Goal: Task Accomplishment & Management: Manage account settings

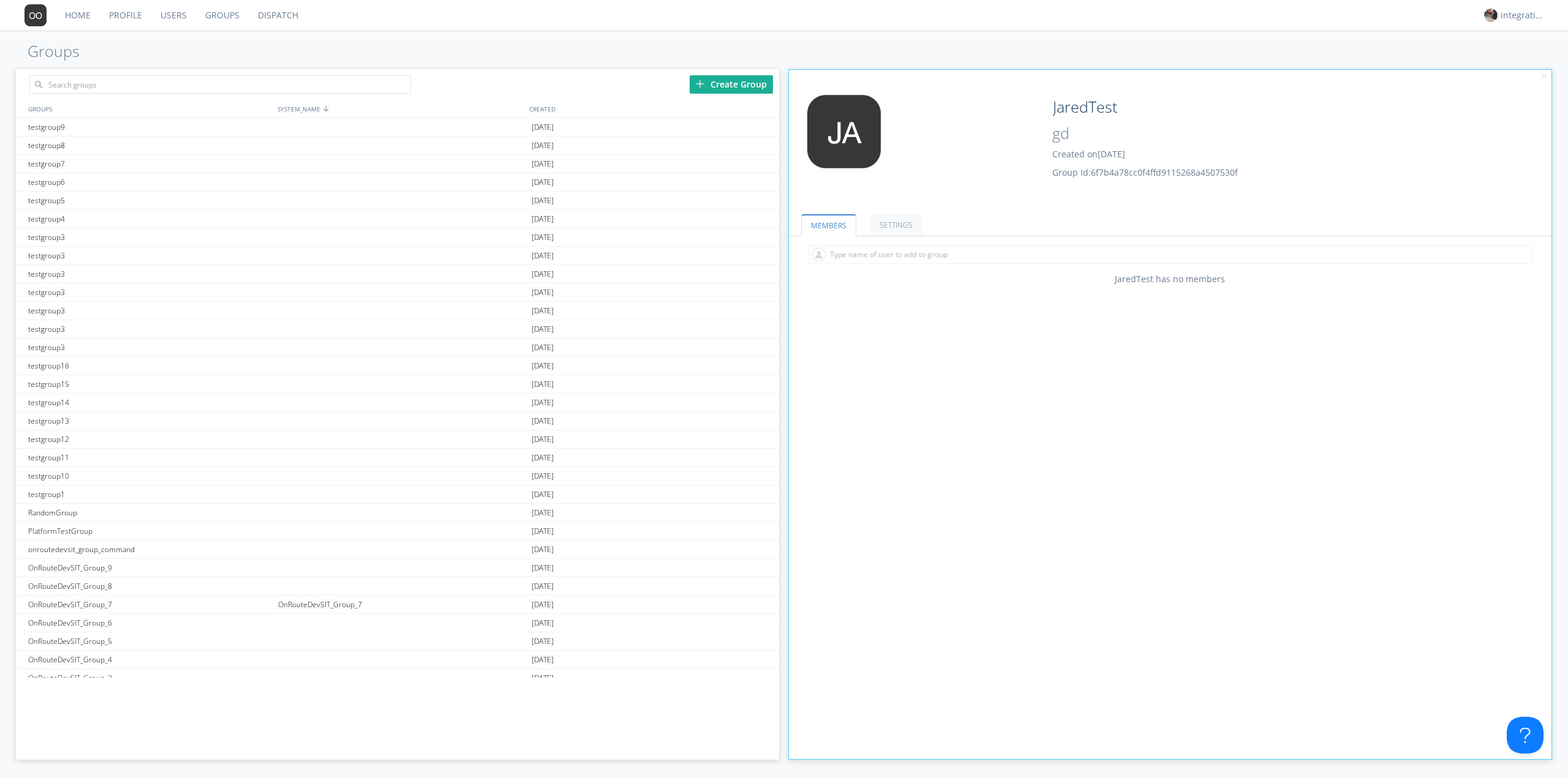
scroll to position [800, 0]
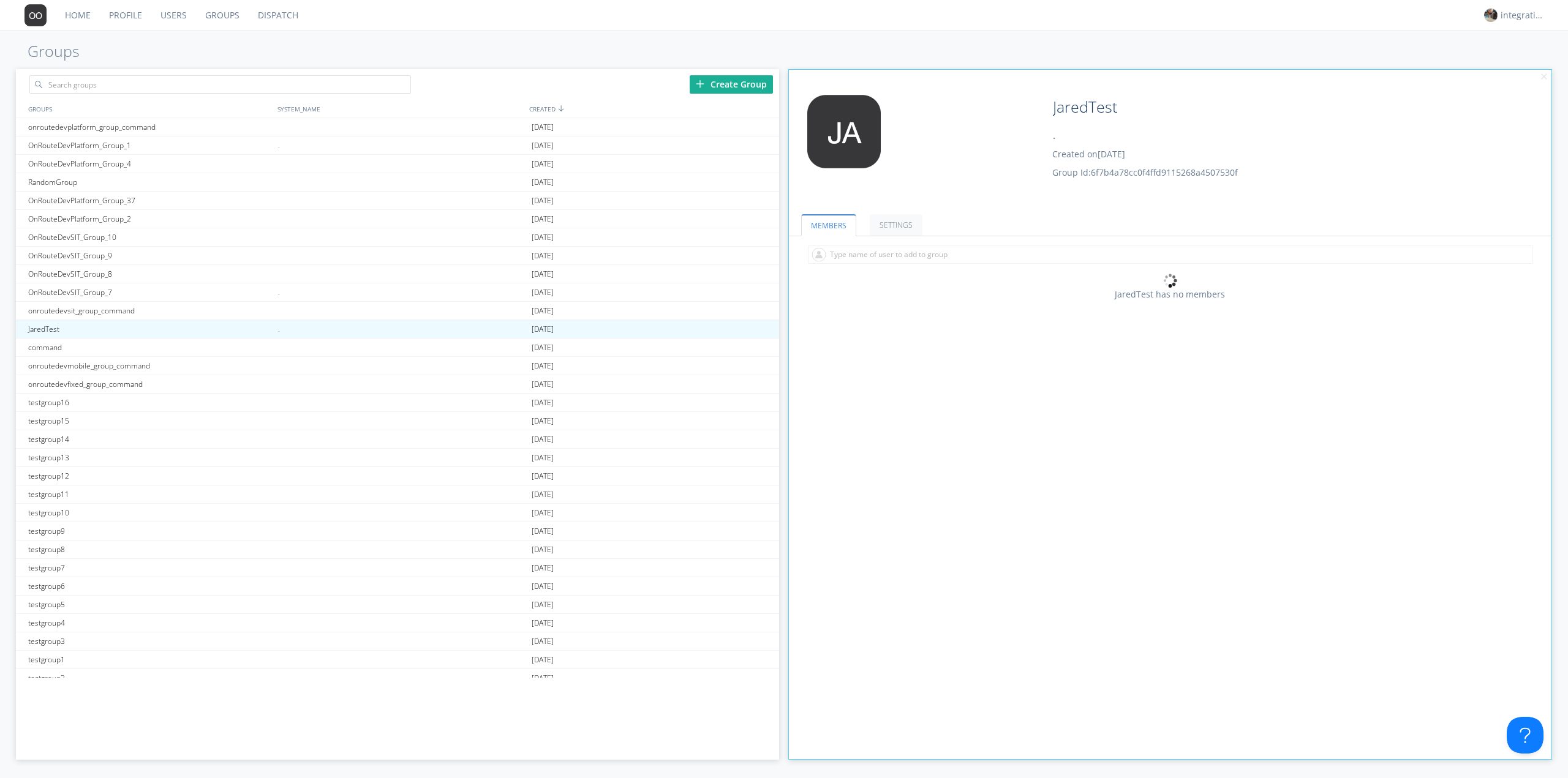
click at [221, 12] on link "Groups" at bounding box center [222, 15] width 53 height 31
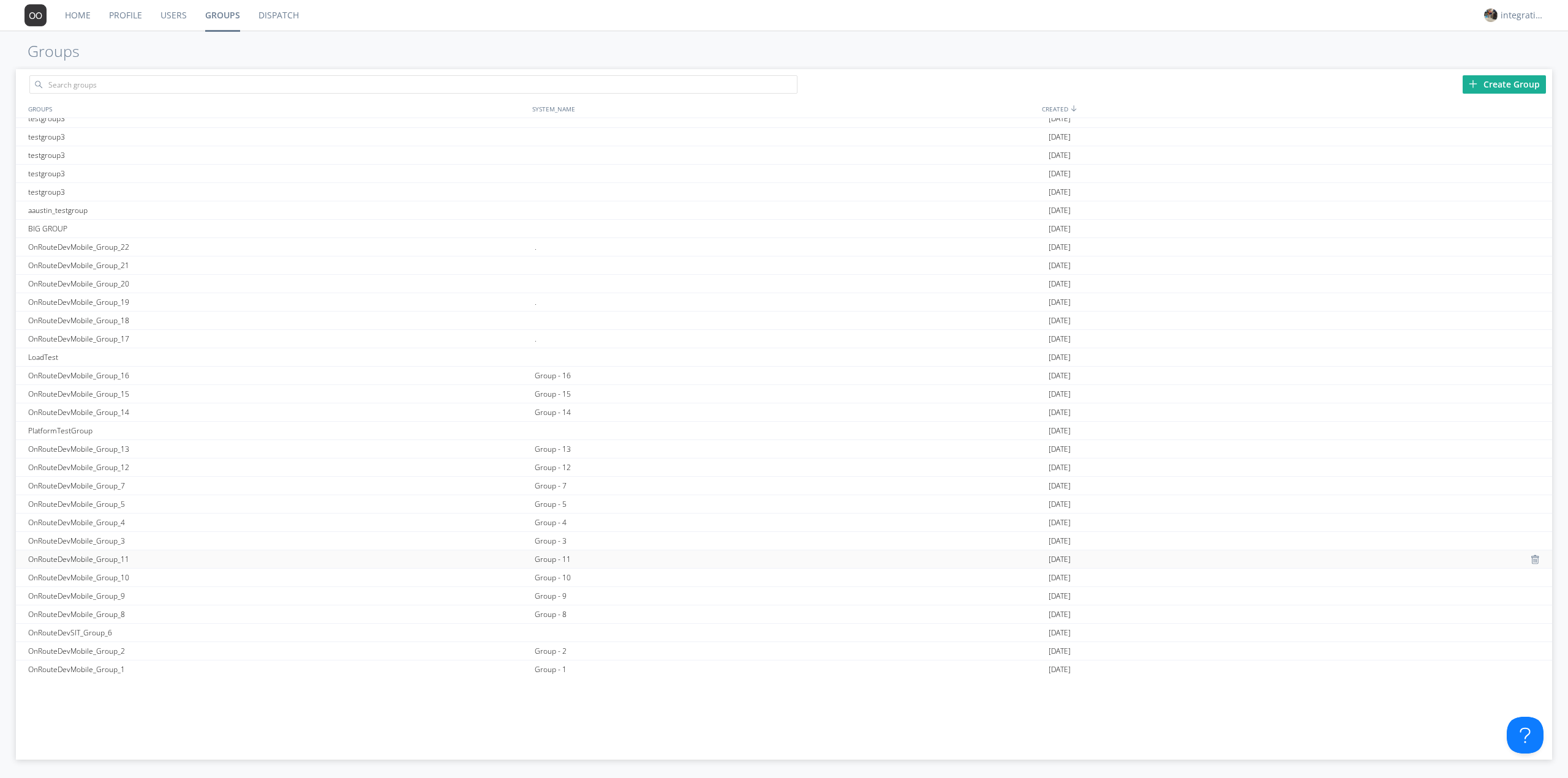
scroll to position [473, 0]
click at [552, 482] on div "Group - 16" at bounding box center [789, 480] width 515 height 18
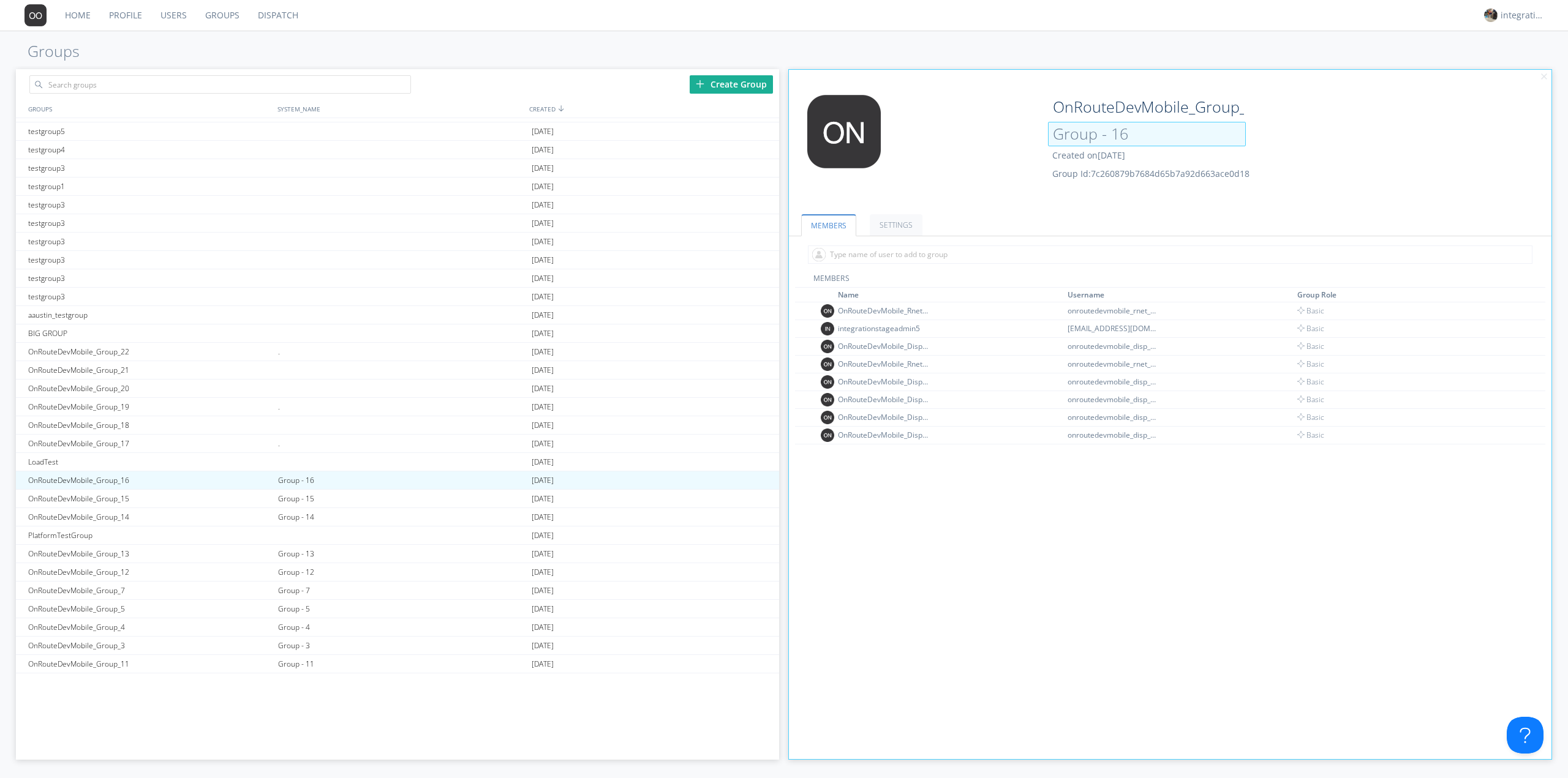
drag, startPoint x: 1108, startPoint y: 132, endPoint x: 1116, endPoint y: 141, distance: 12.0
click at [1108, 132] on input "Group - 16" at bounding box center [1147, 134] width 198 height 25
type input "Group 16"
click at [318, 503] on div "Group - 15" at bounding box center [402, 498] width 254 height 18
type input "OnRouteDevMobile_Group_15"
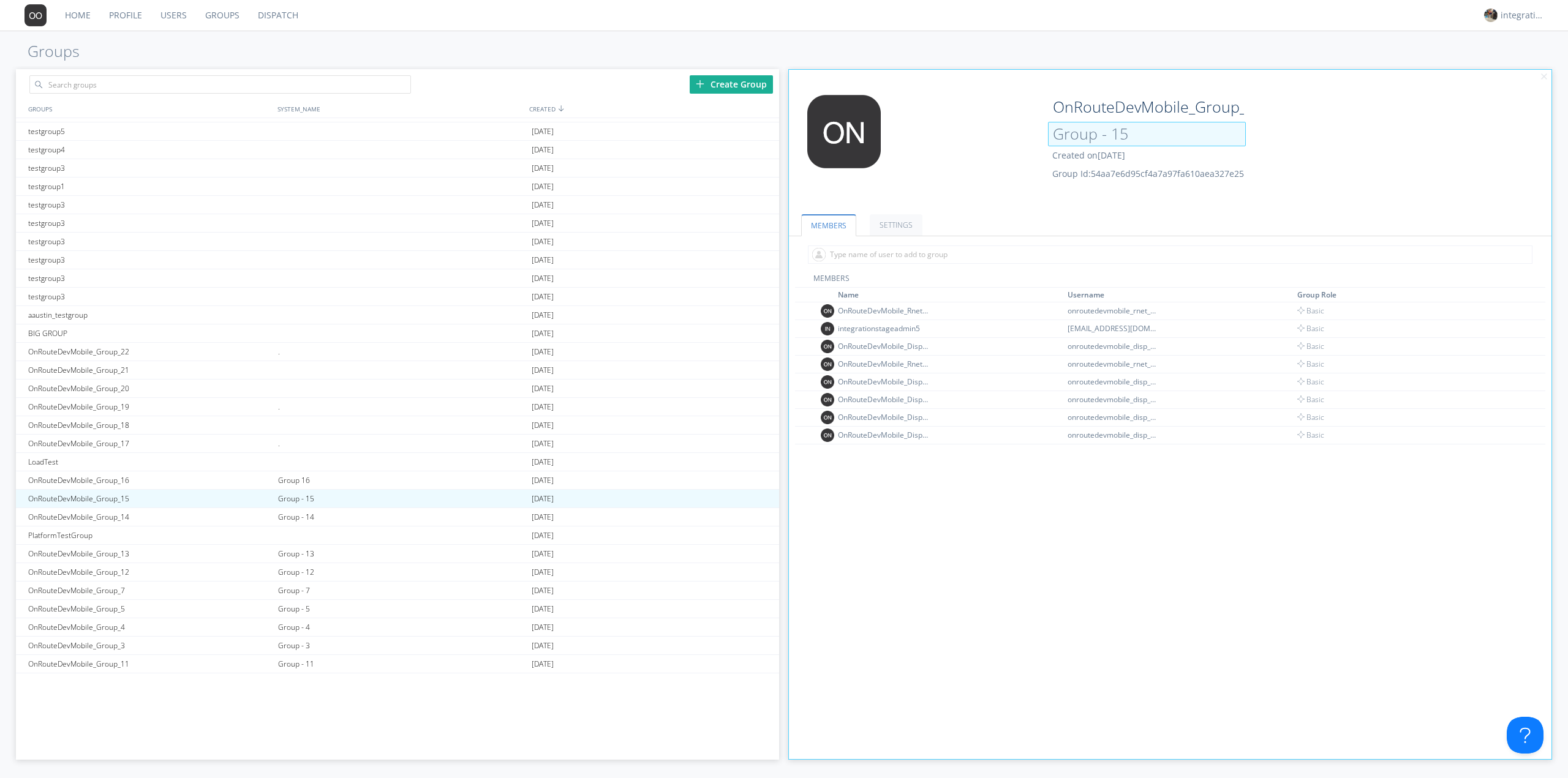
click at [1106, 134] on input "Group - 15" at bounding box center [1147, 134] width 198 height 25
type input "Group 15"
click at [315, 515] on div "Group - 14" at bounding box center [402, 517] width 254 height 18
type input "OnRouteDevMobile_Group_14"
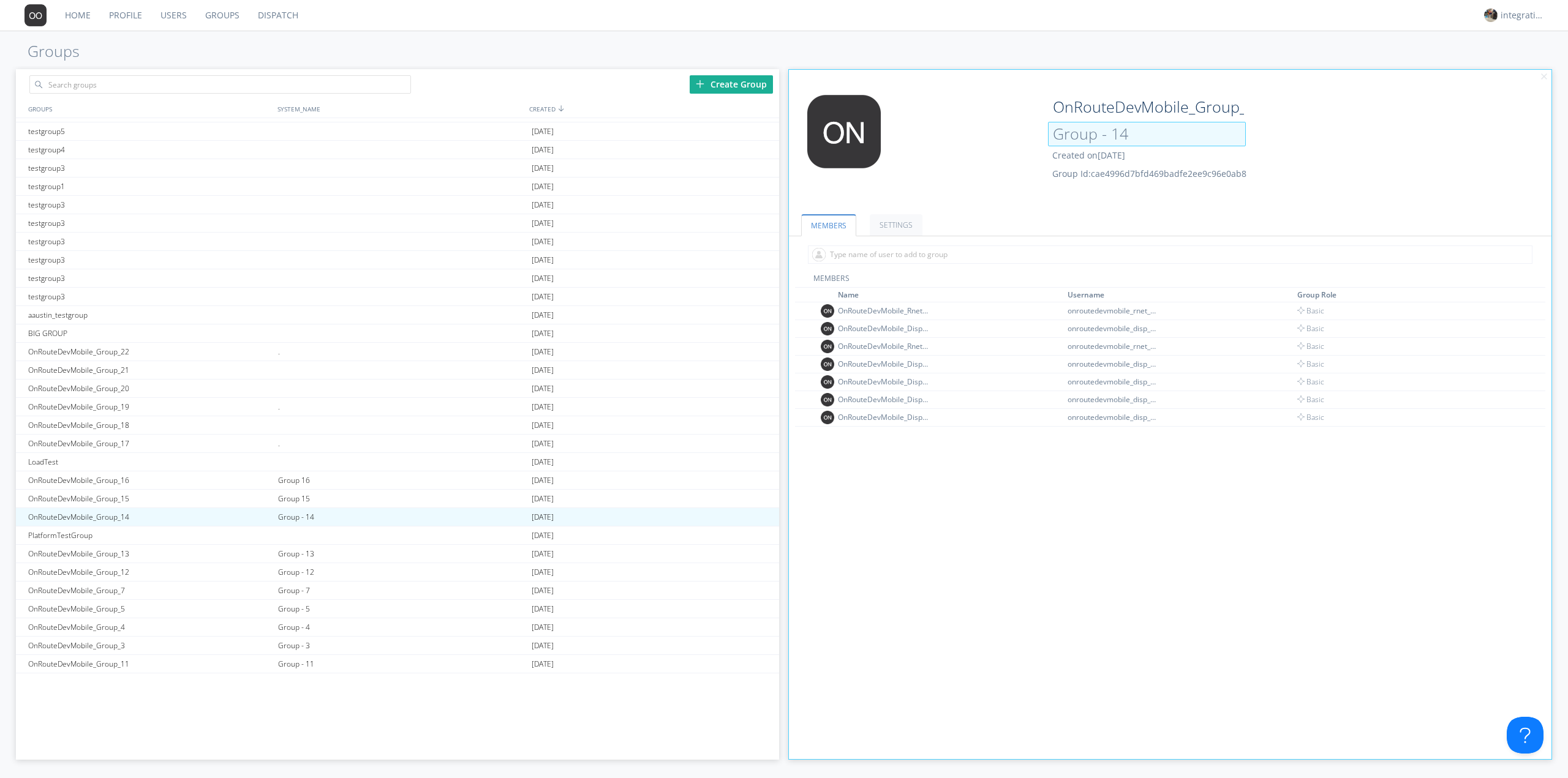
click at [1109, 134] on input "Group - 14" at bounding box center [1147, 134] width 198 height 25
type input "Group 14"
click at [310, 547] on div "Group - 13" at bounding box center [402, 554] width 254 height 18
type input "OnRouteDevMobile_Group_13"
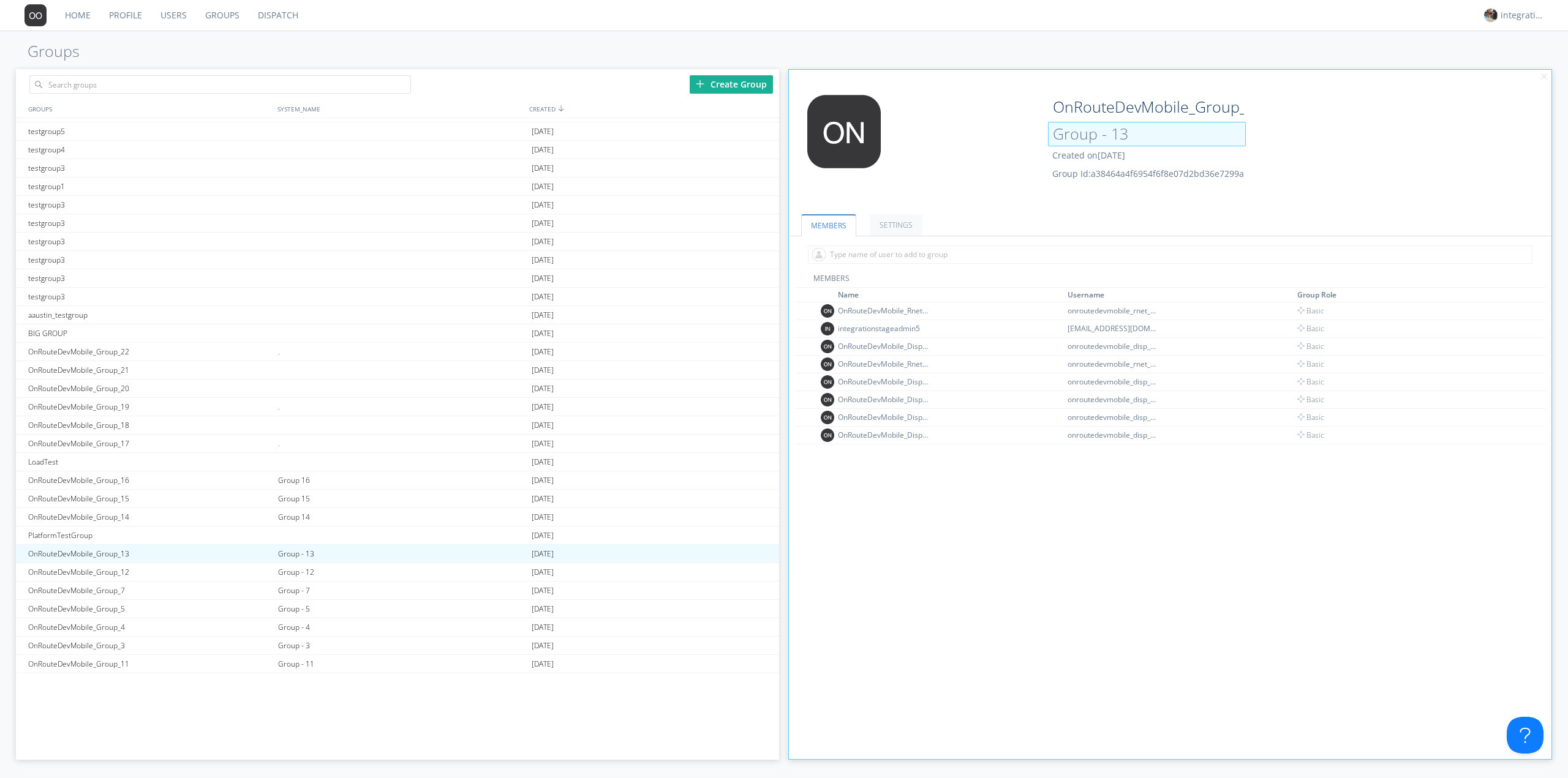
click at [1109, 134] on input "Group - 13" at bounding box center [1147, 134] width 198 height 25
type input "Group 13"
click at [296, 578] on div "Group - 12" at bounding box center [402, 572] width 254 height 18
type input "OnRouteDevMobile_Group_12"
click at [1109, 131] on input "Group - 12" at bounding box center [1147, 134] width 198 height 25
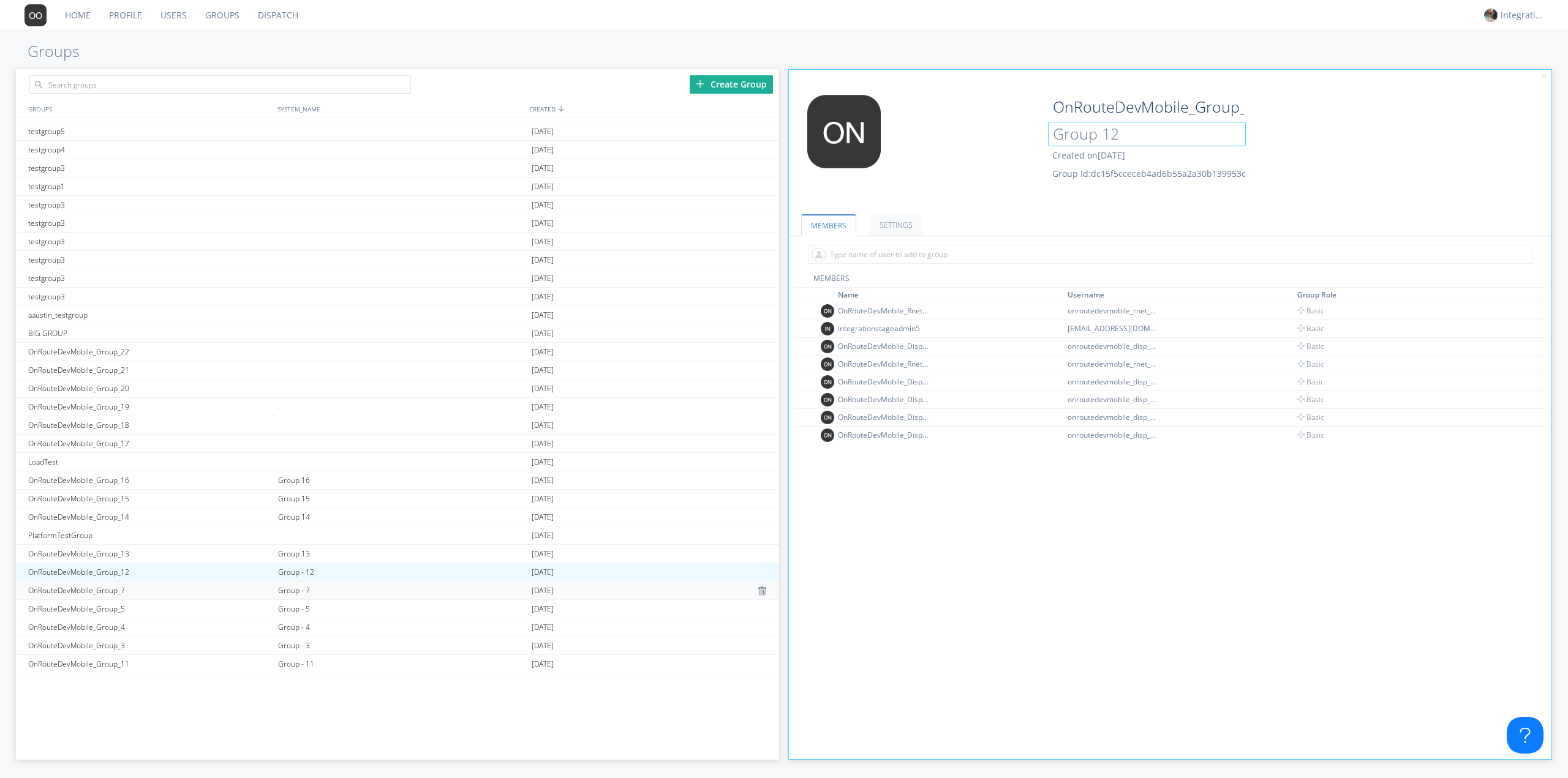
type input "Group 12"
click at [297, 594] on div "Group - 7" at bounding box center [402, 590] width 254 height 18
type input "OnRouteDevMobile_Group_7"
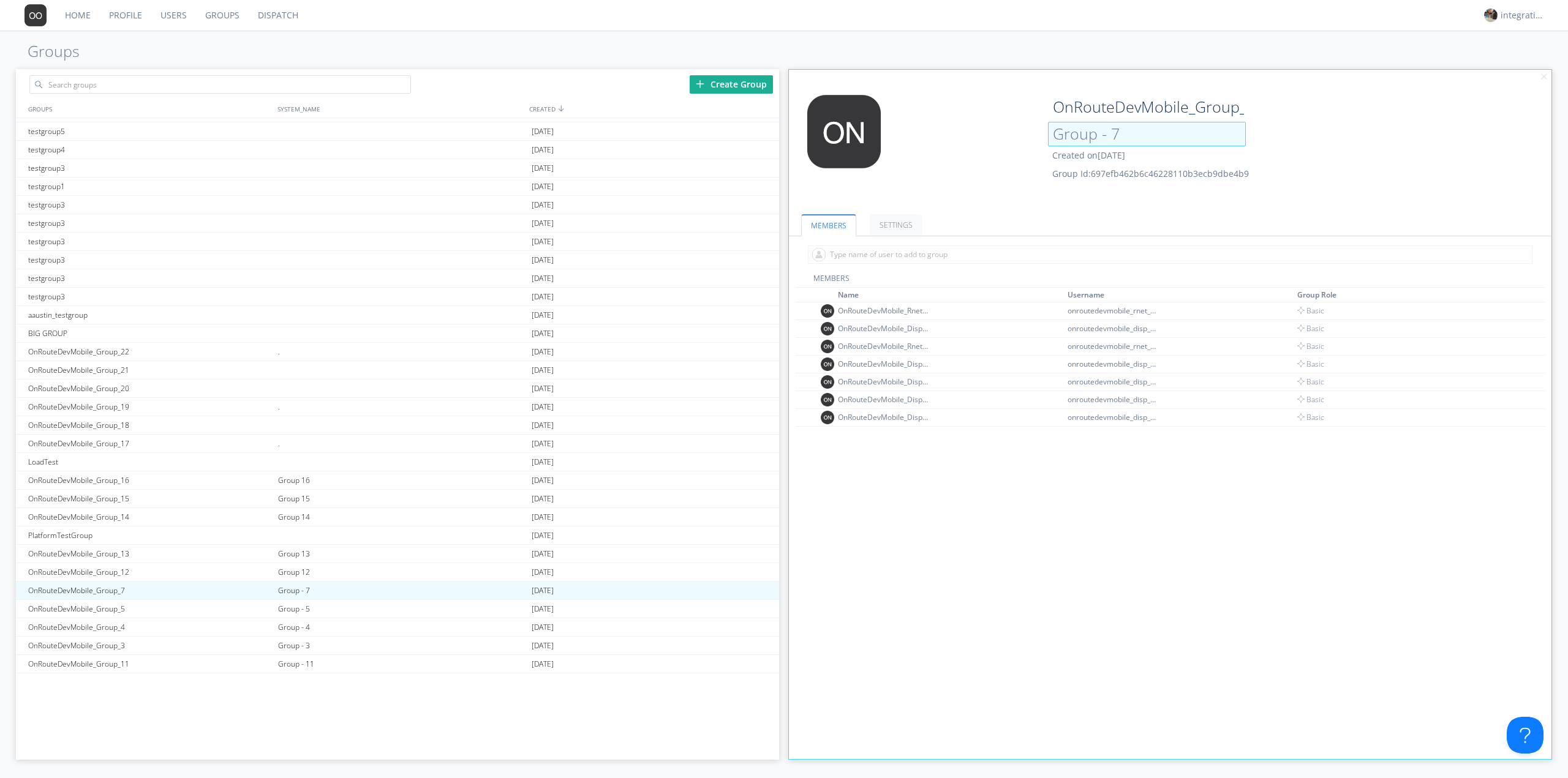
click at [1105, 139] on input "Group - 7" at bounding box center [1147, 134] width 198 height 25
type input "Group 7"
click at [296, 609] on div "Group - 5" at bounding box center [402, 608] width 254 height 18
type input "OnRouteDevMobile_Group_5"
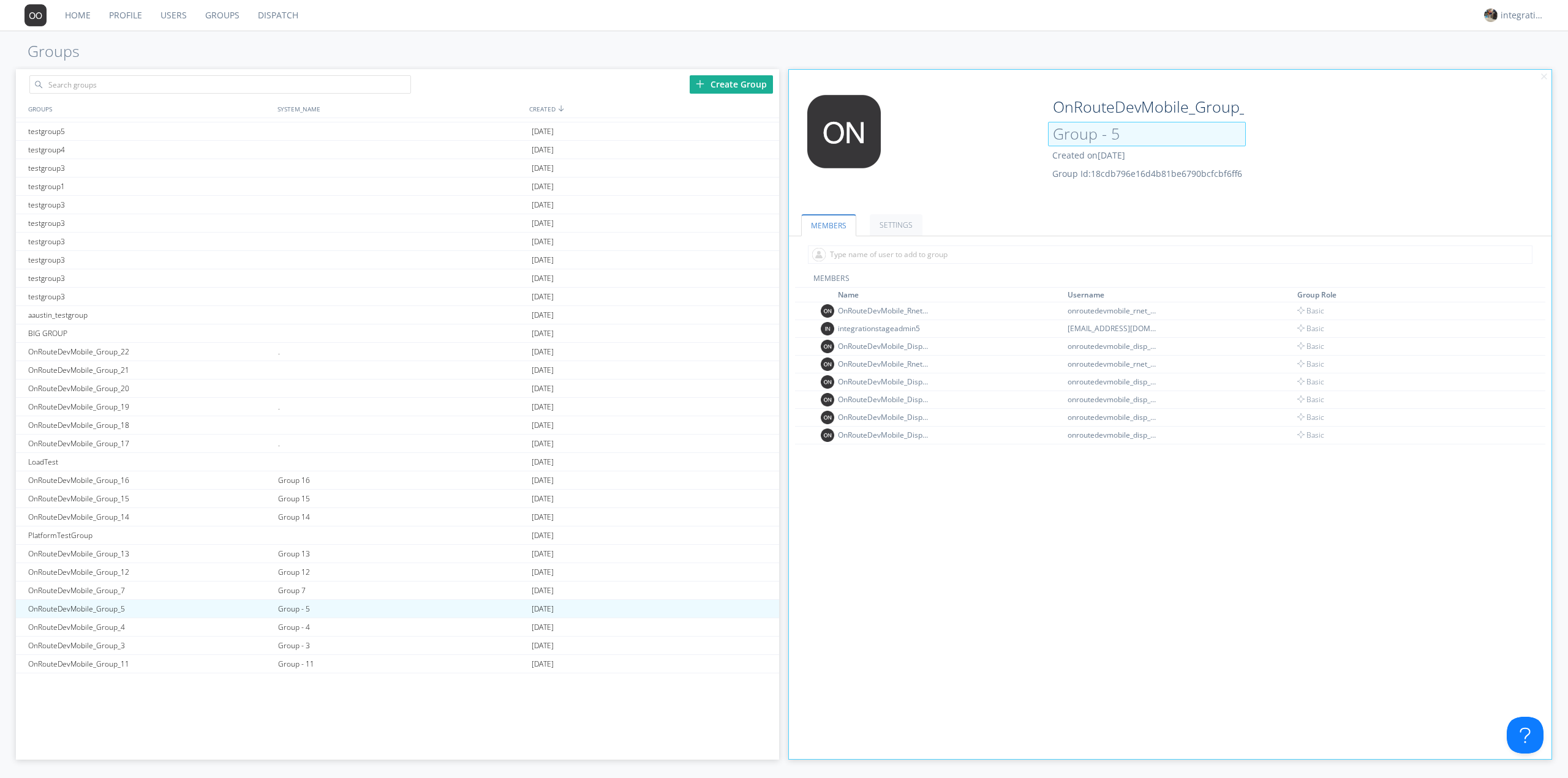
click at [1106, 144] on input "Group - 5" at bounding box center [1147, 134] width 198 height 25
type input "Group 5"
click at [324, 626] on div "Group - 4" at bounding box center [402, 627] width 254 height 18
type input "OnRouteDevMobile_Group_4"
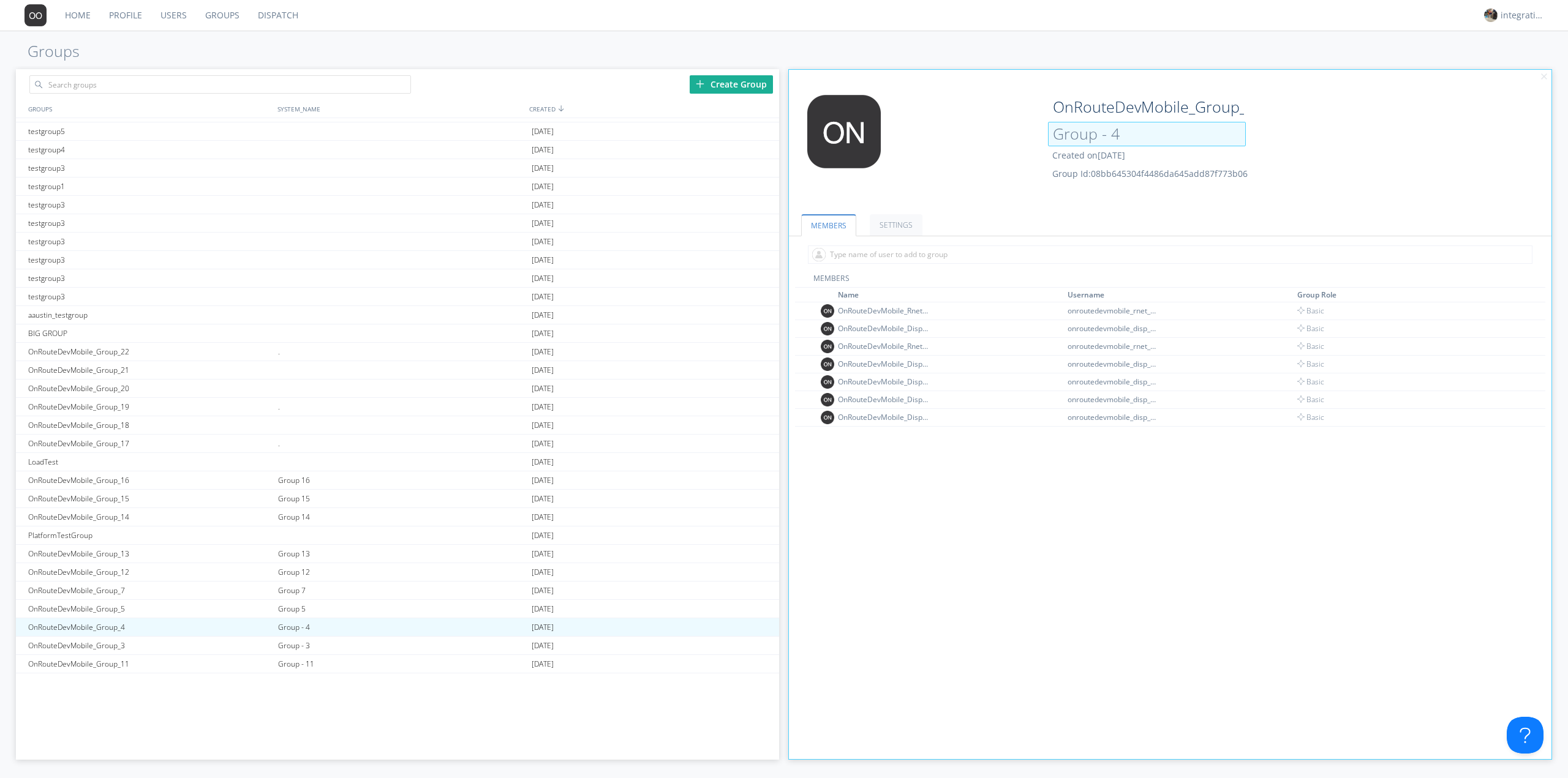
click at [1106, 137] on input "Group - 4" at bounding box center [1147, 134] width 198 height 25
type input "Group 4"
click at [307, 654] on div "Group - 3" at bounding box center [402, 645] width 254 height 18
type input "OnRouteDevMobile_Group_3"
click at [1108, 137] on input "Group - 3" at bounding box center [1147, 134] width 198 height 25
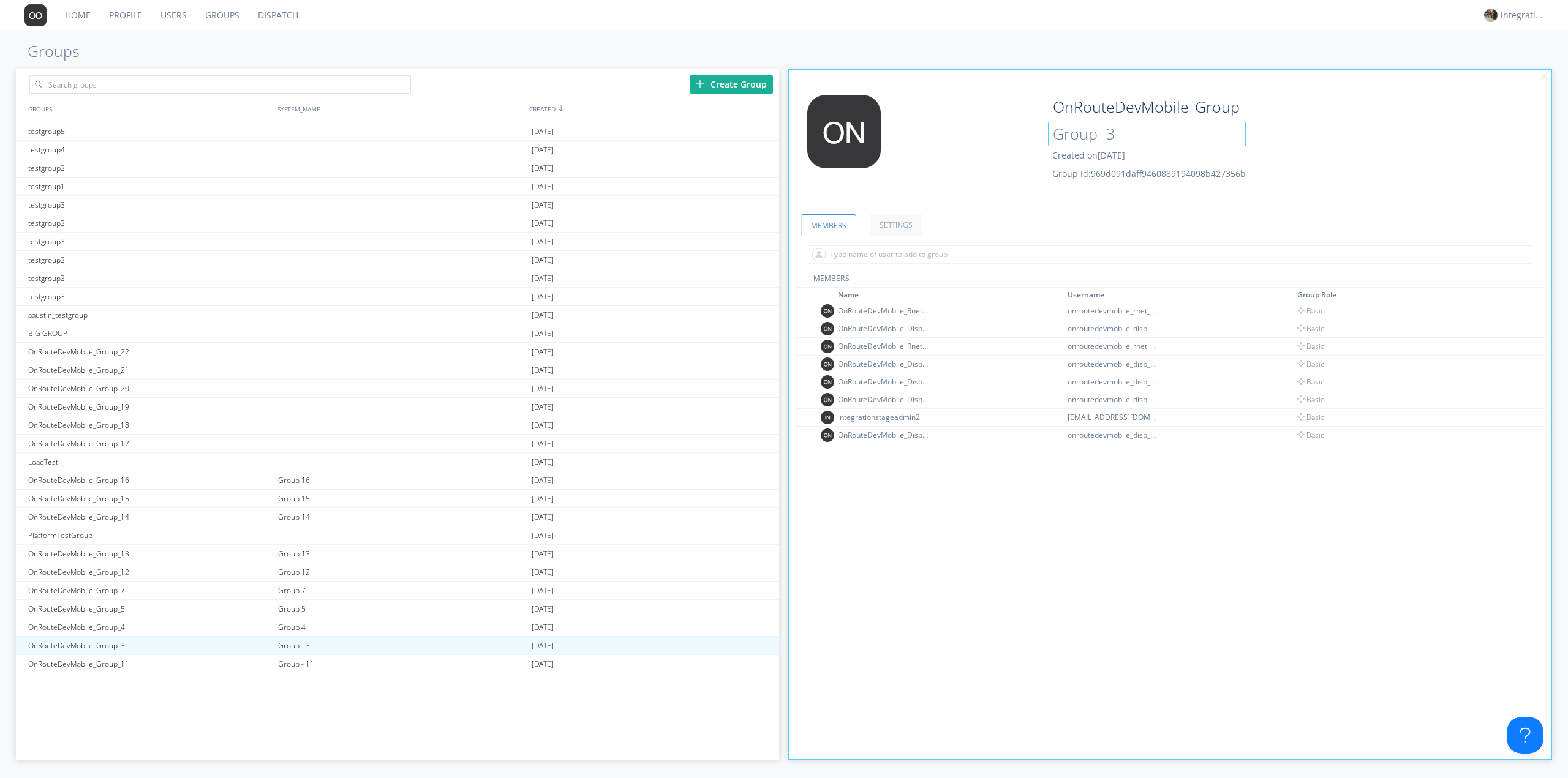
type input "Group 3"
click at [330, 654] on div "Group - 3" at bounding box center [402, 645] width 254 height 18
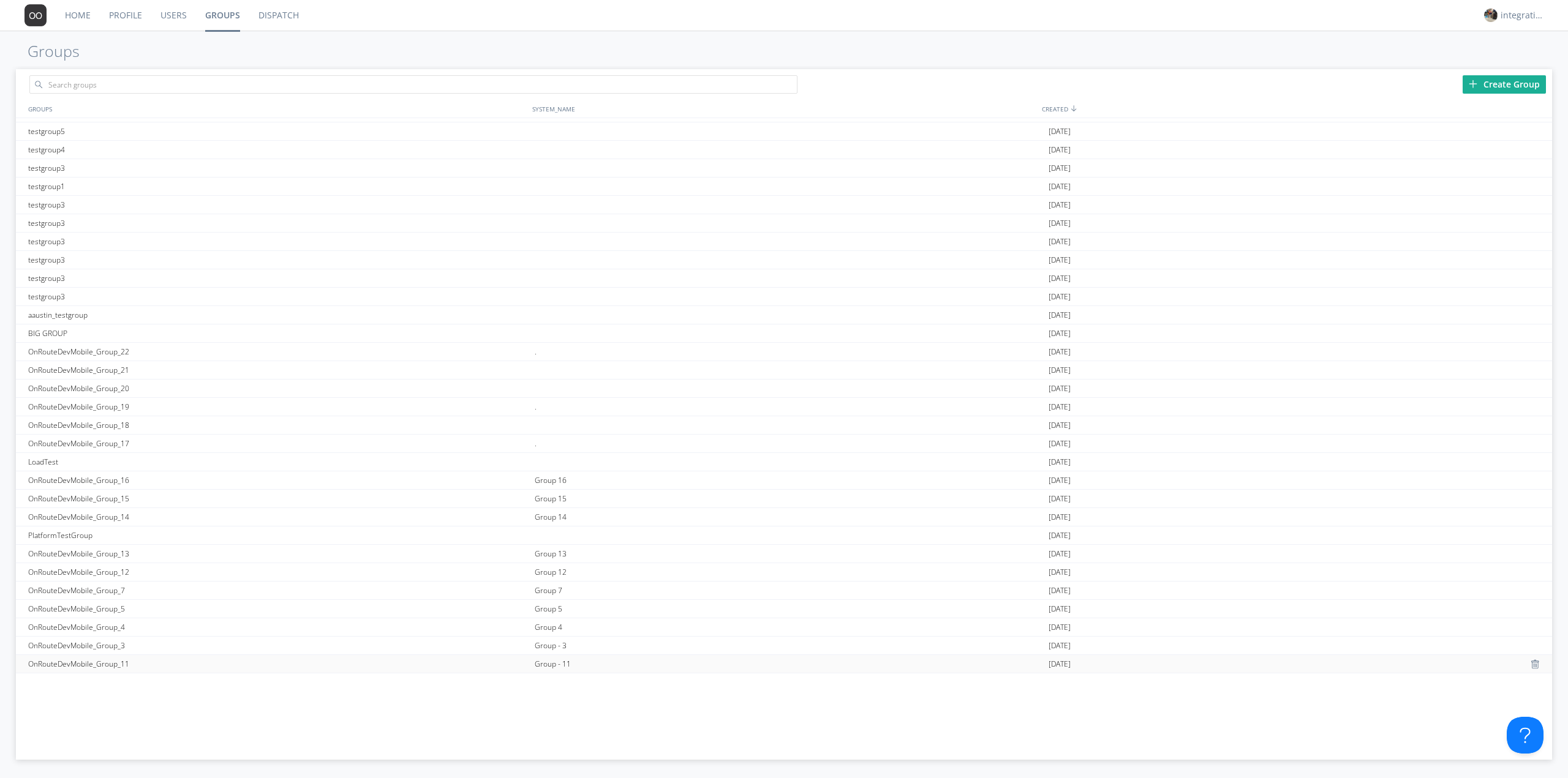
click at [318, 664] on div "OnRouteDevMobile_Group_11" at bounding box center [278, 664] width 506 height 18
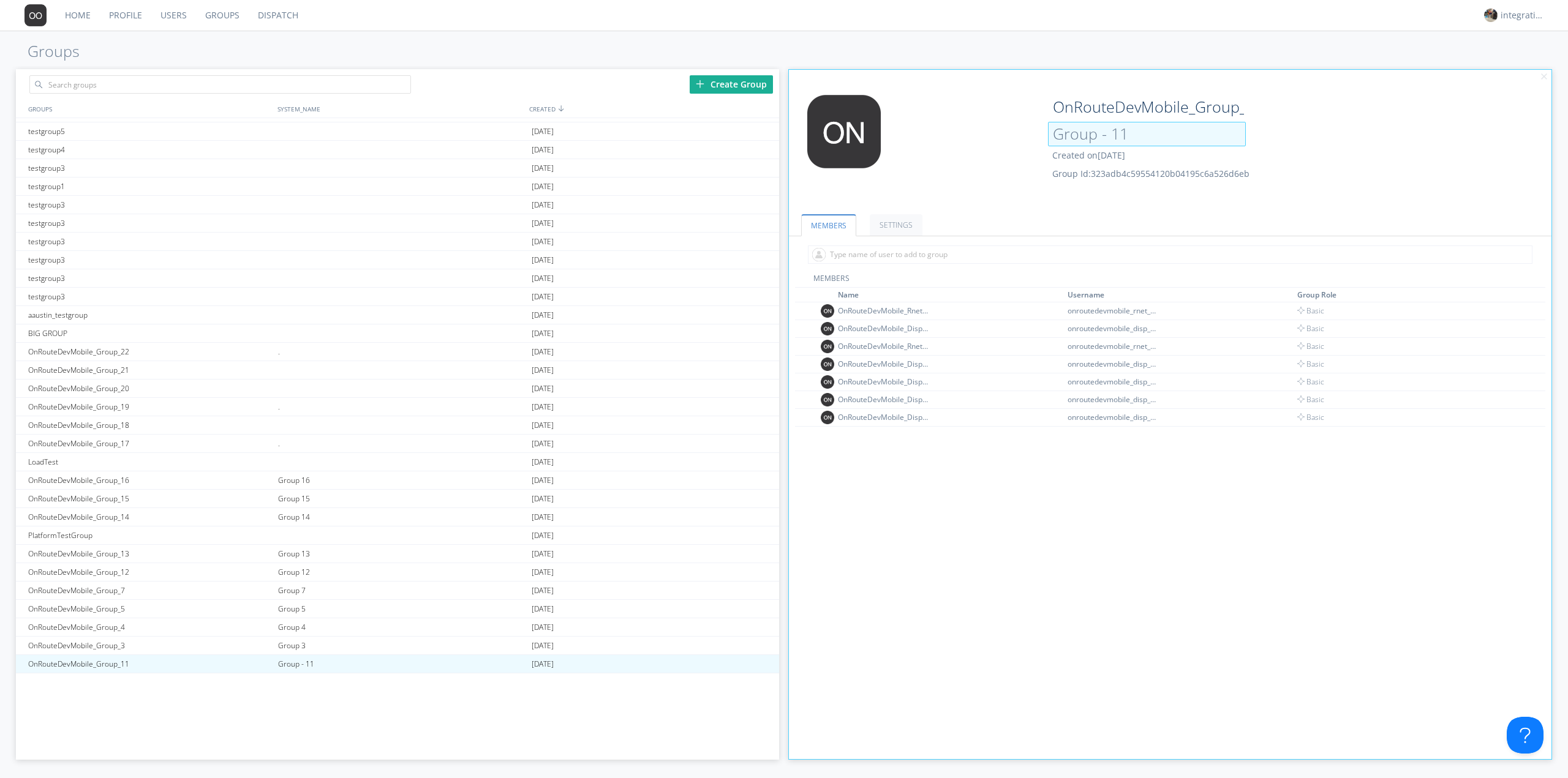
click at [1105, 137] on input "Group - 11" at bounding box center [1147, 134] width 198 height 25
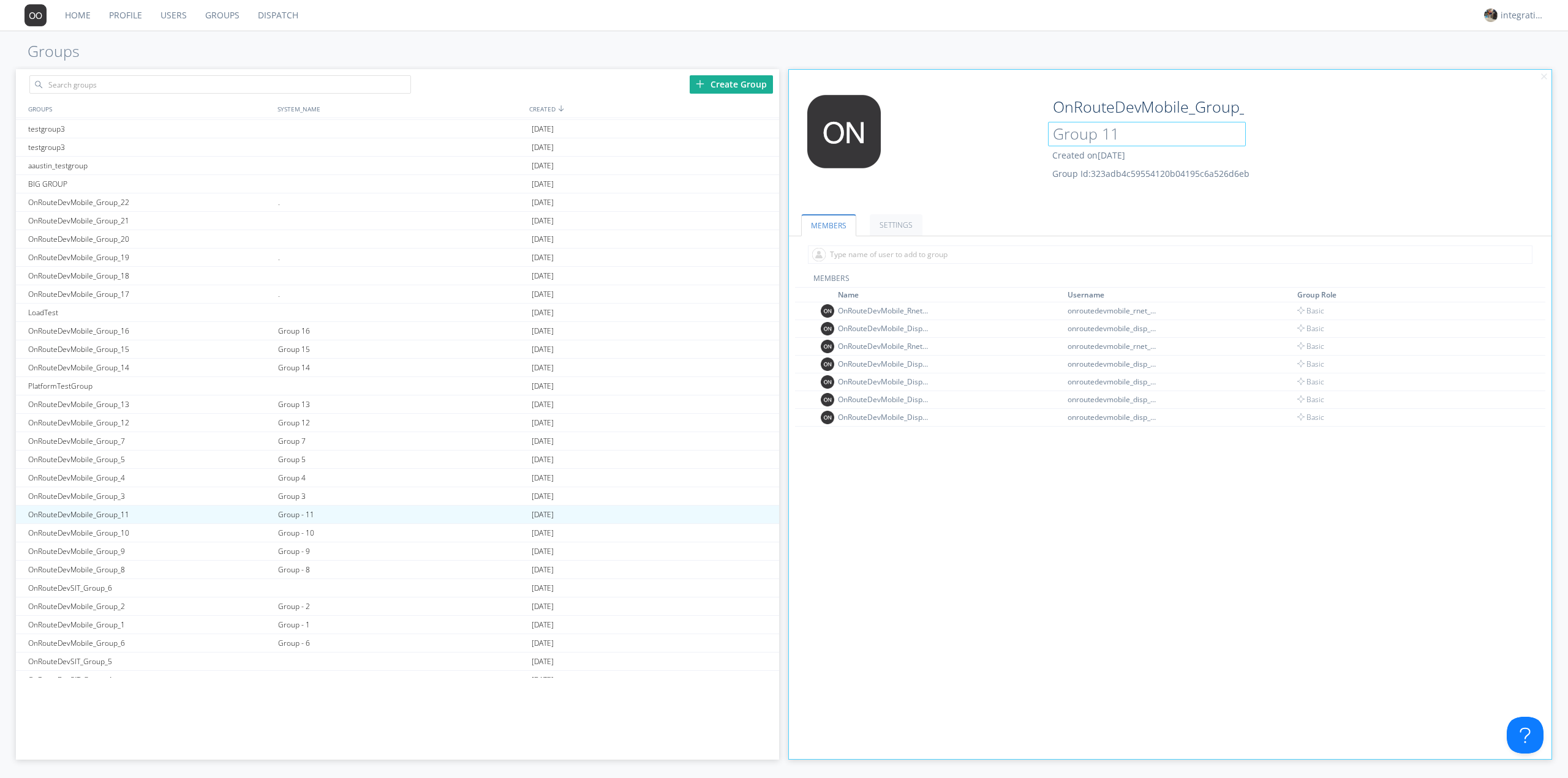
scroll to position [800, 0]
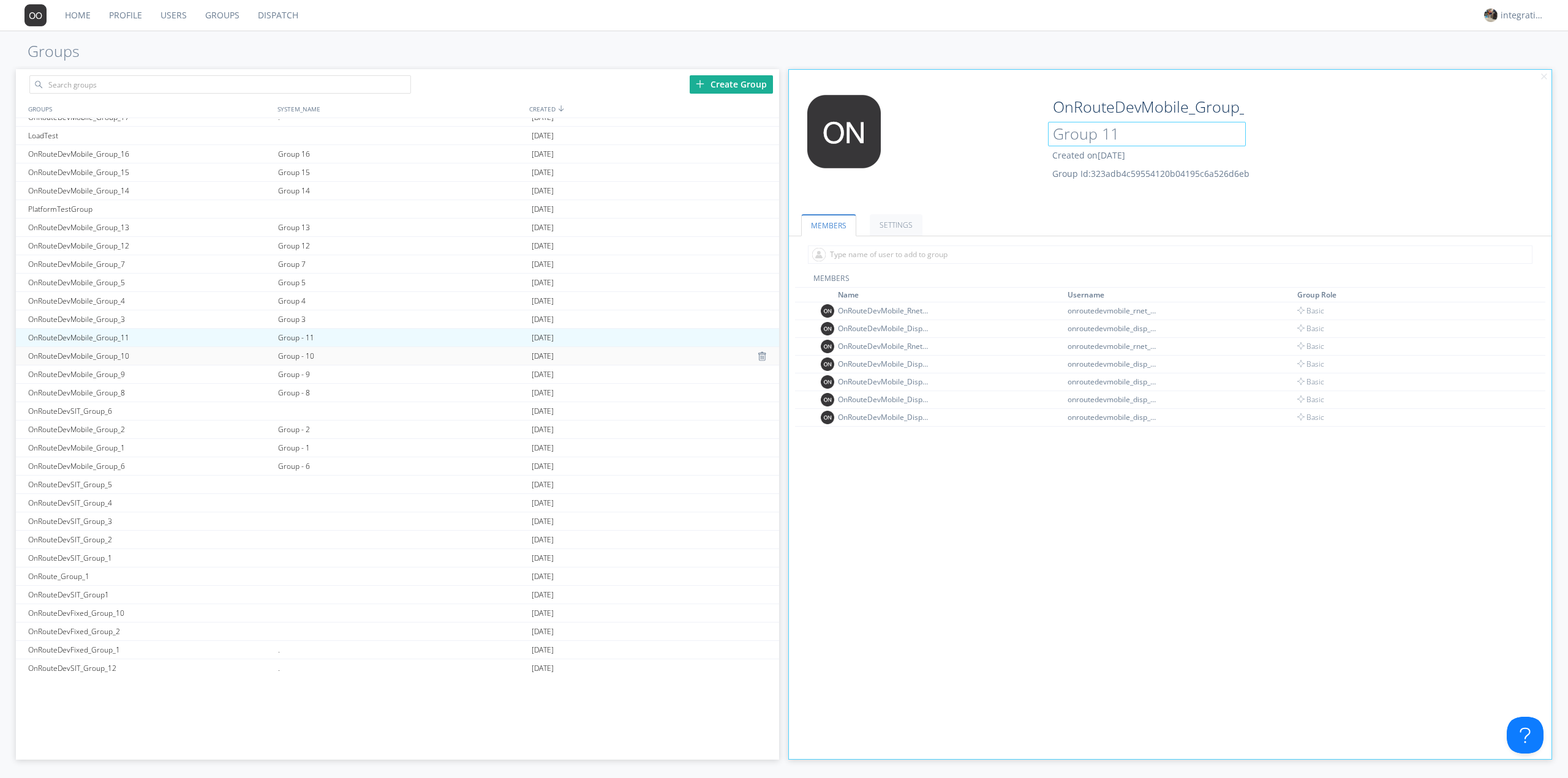
type input "Group 11"
click at [319, 356] on div "Group - 10" at bounding box center [402, 356] width 254 height 18
type input "OnRouteDevMobile_Group_10"
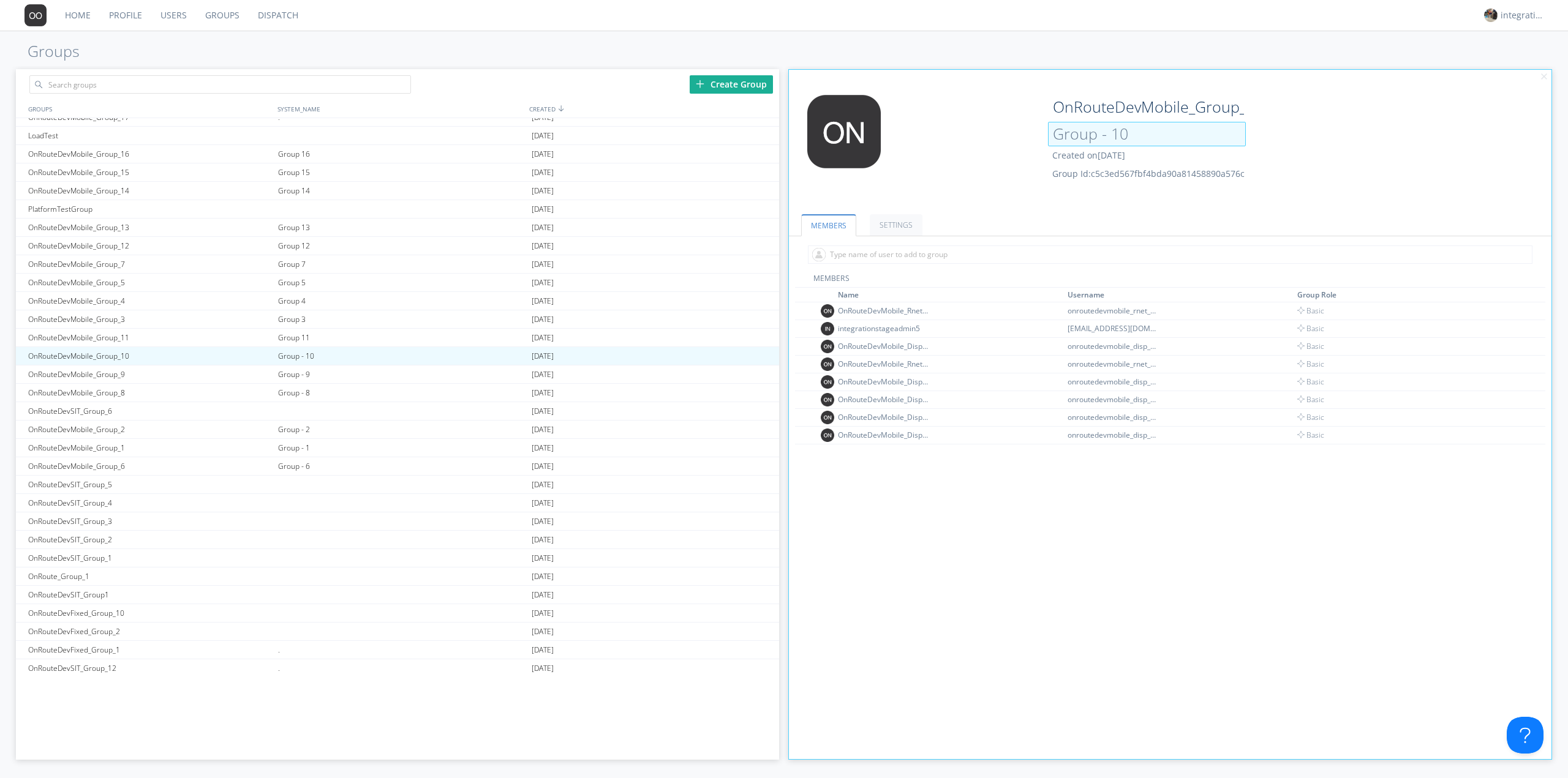
drag, startPoint x: 1111, startPoint y: 144, endPoint x: 1103, endPoint y: 140, distance: 8.9
click at [1109, 143] on input "Group - 10" at bounding box center [1147, 134] width 198 height 25
type input "Group 10"
click at [303, 375] on div "Group - 9" at bounding box center [402, 374] width 254 height 18
type input "OnRouteDevMobile_Group_9"
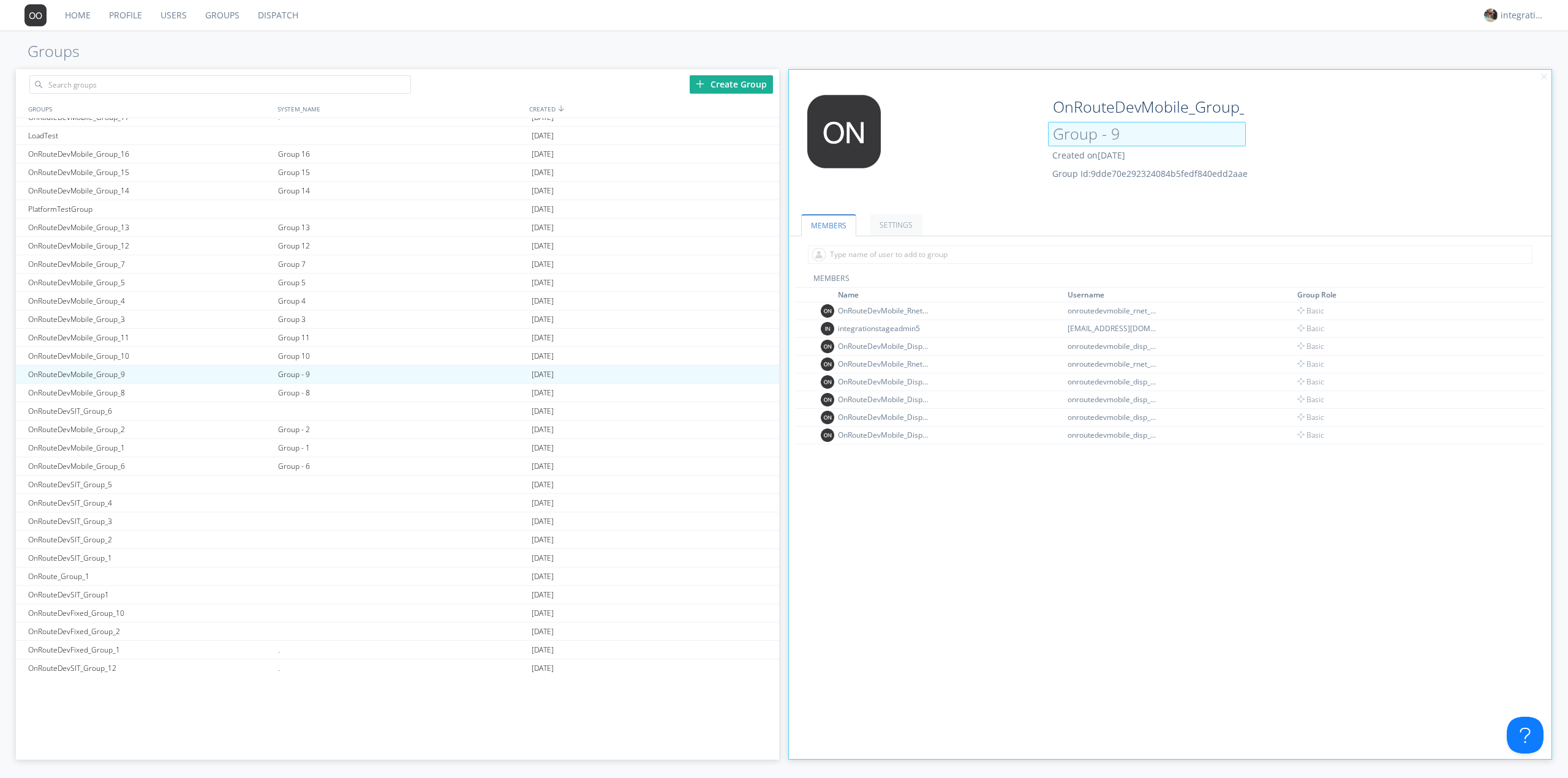
click at [1102, 139] on input "Group - 9" at bounding box center [1147, 134] width 198 height 25
type input "Group 9"
click at [315, 399] on div "Group - 8" at bounding box center [402, 392] width 254 height 18
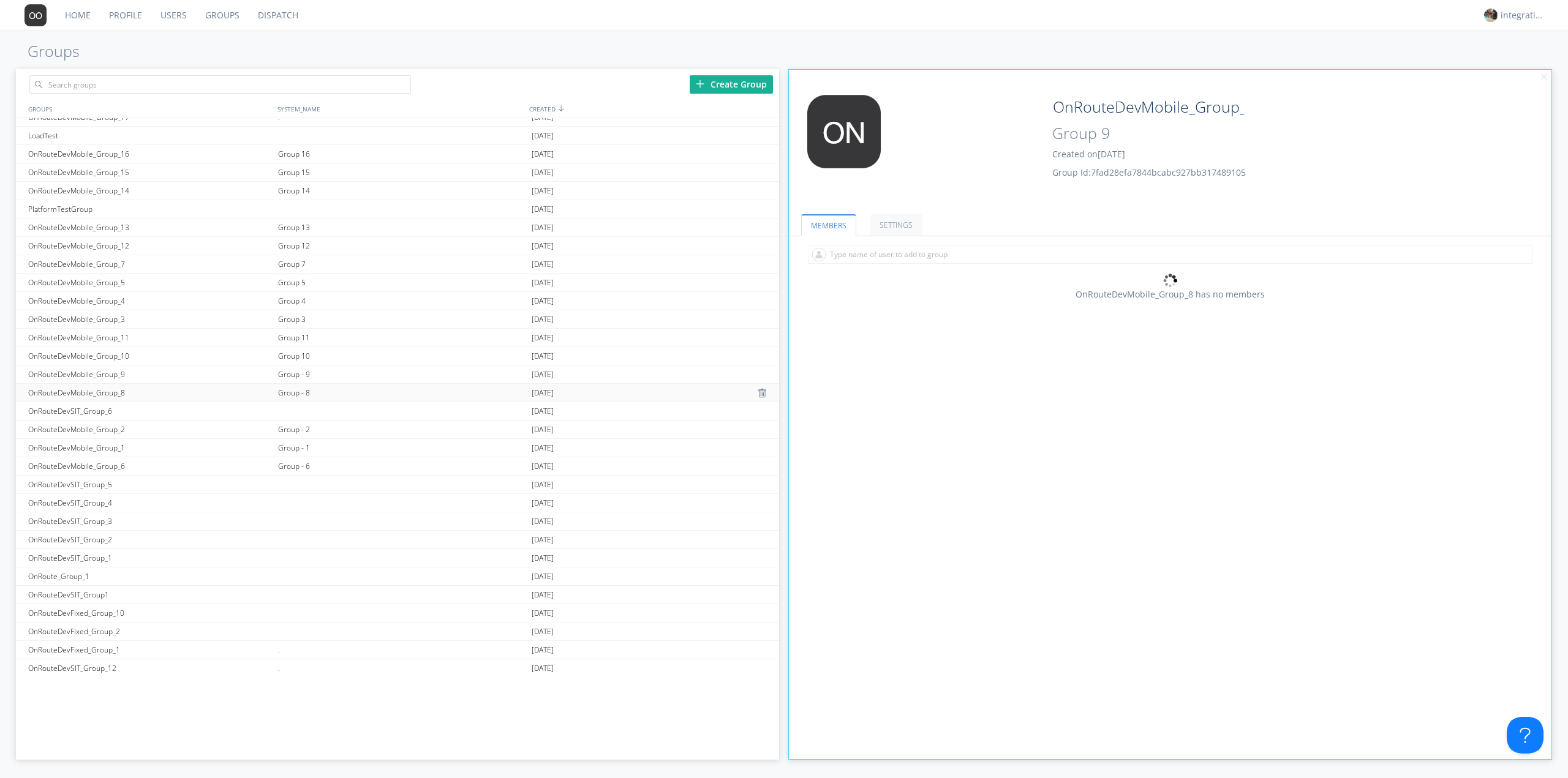
type input "OnRouteDevMobile_Group_8"
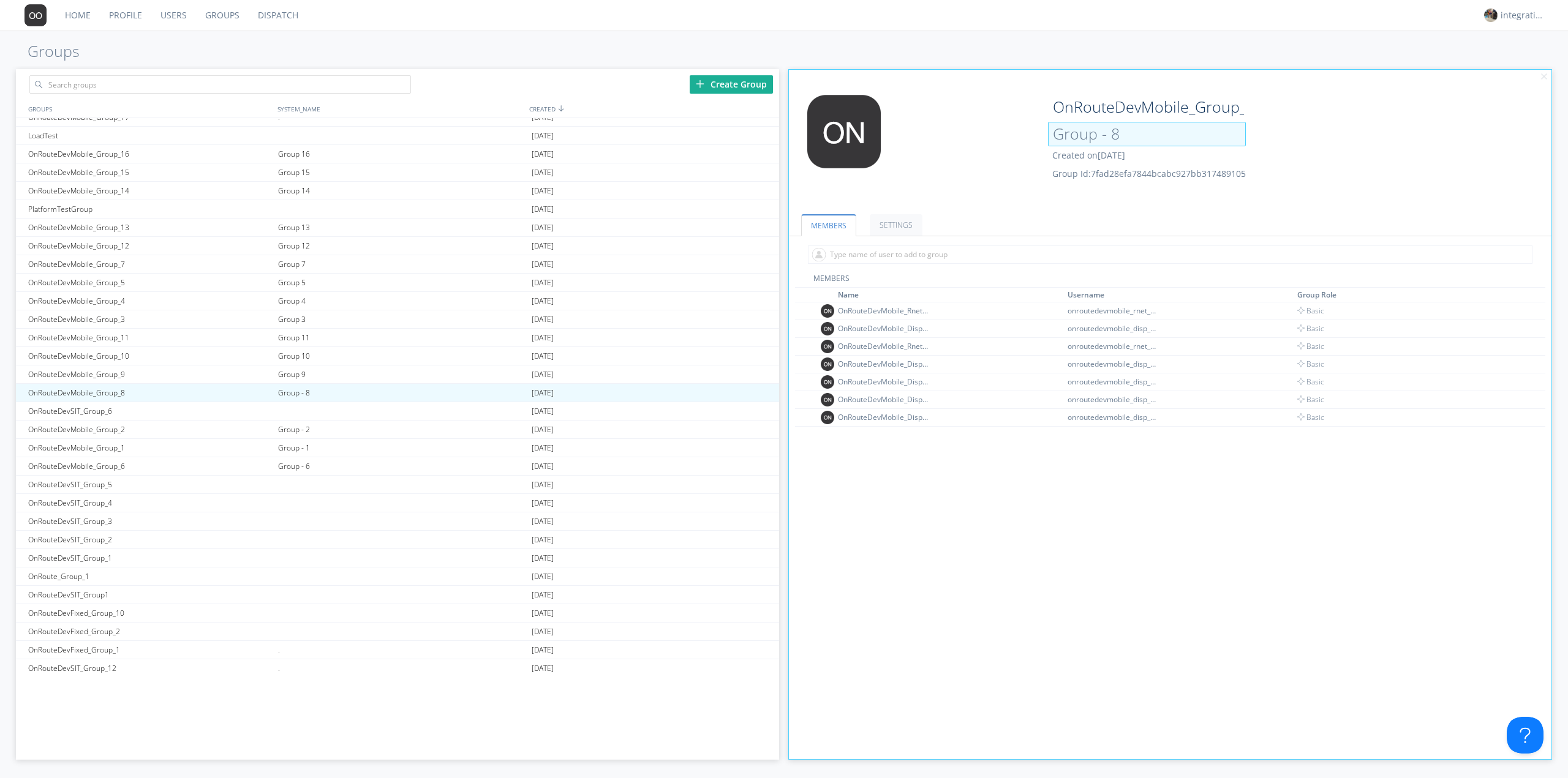
click at [1106, 141] on input "Group - 8" at bounding box center [1147, 134] width 198 height 25
type input "Group 8"
click at [302, 435] on div "Group - 2" at bounding box center [402, 429] width 254 height 18
type input "OnRouteDevMobile_Group_2"
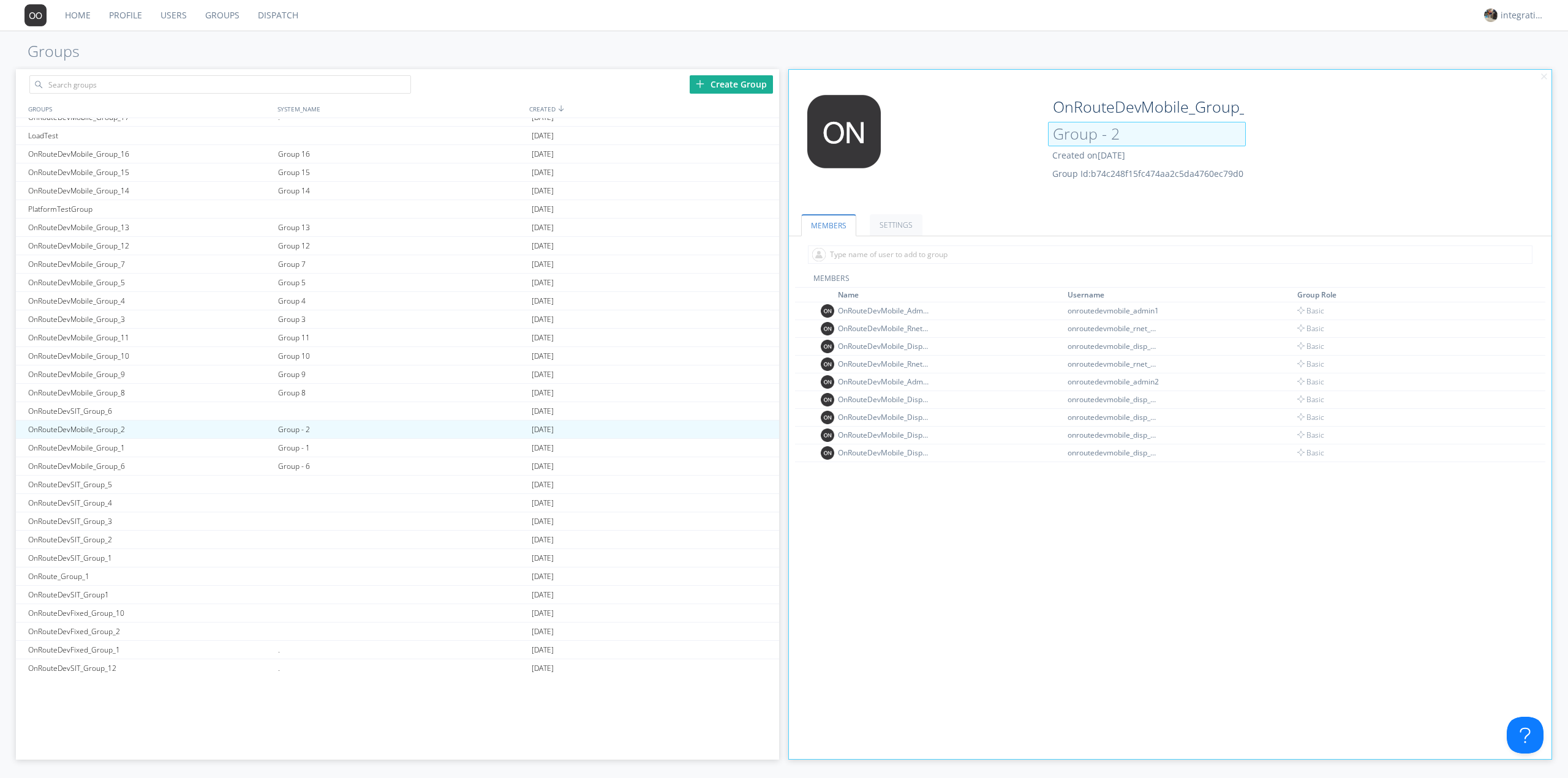
click at [1105, 137] on input "Group - 2" at bounding box center [1147, 134] width 198 height 25
type input "Group 2"
click at [293, 442] on div "Group - 1" at bounding box center [402, 448] width 254 height 18
type input "OnRouteDevMobile_Group_1"
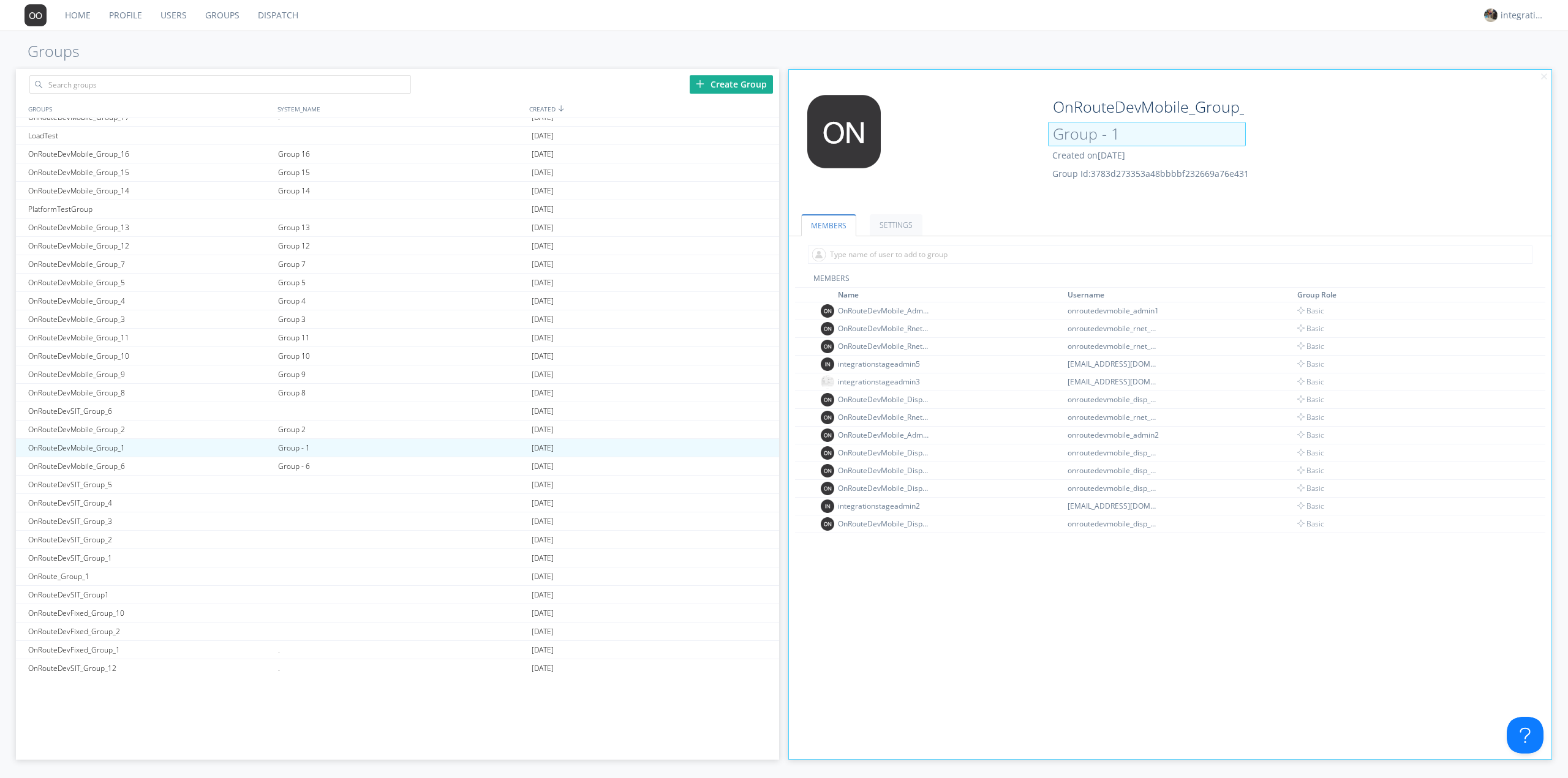
drag, startPoint x: 1108, startPoint y: 135, endPoint x: 1107, endPoint y: 144, distance: 9.1
click at [1108, 135] on input "Group - 1" at bounding box center [1147, 134] width 198 height 25
type input "Group 1"
click at [310, 473] on div "Group - 6" at bounding box center [402, 466] width 254 height 18
type input "OnRouteDevMobile_Group_6"
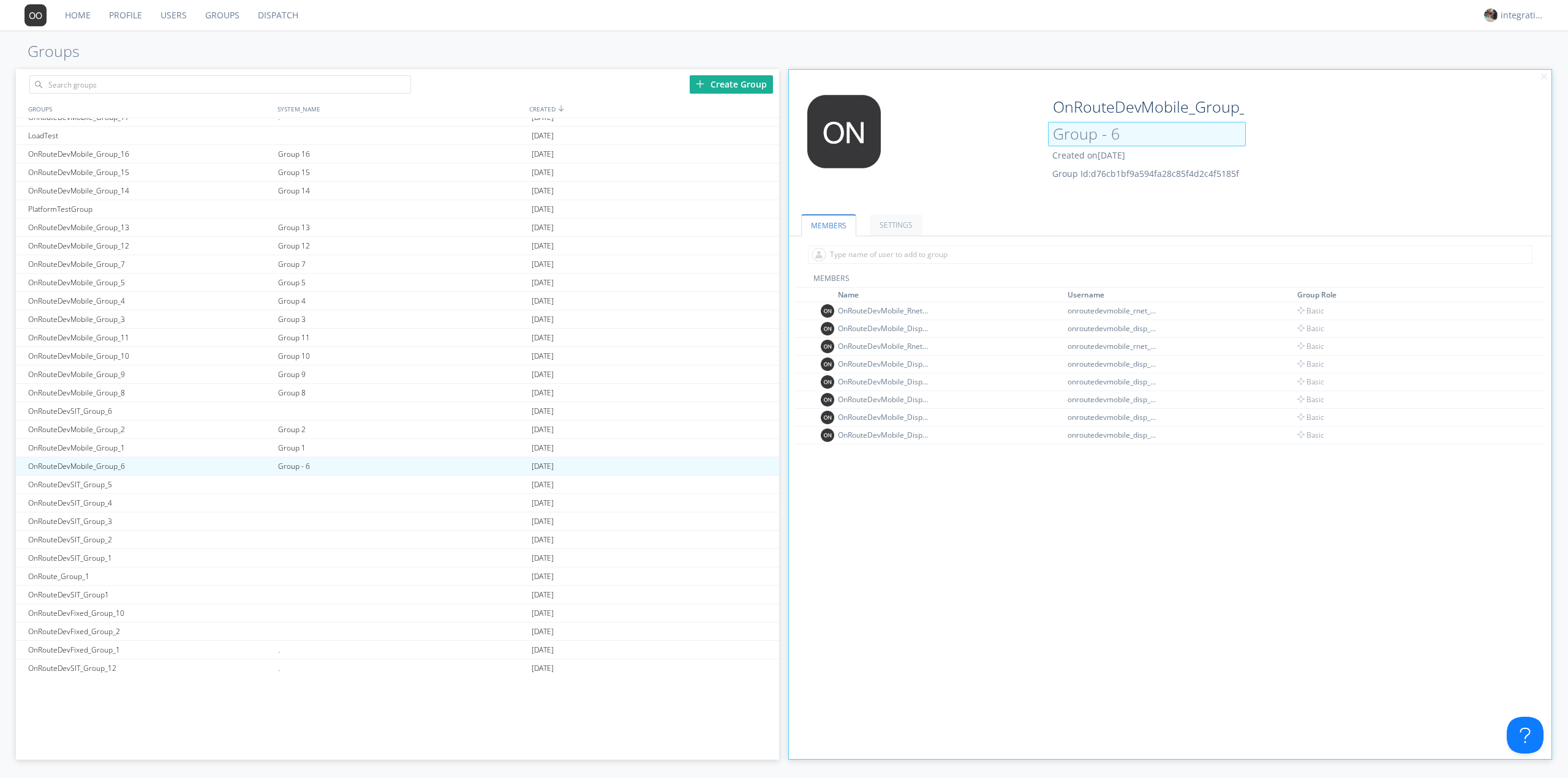
click at [1103, 137] on input "Group - 6" at bounding box center [1147, 134] width 198 height 25
type input "Group 6"
click at [1018, 534] on div "MEMBERS Name Username Group Role OnRouteDevMobile_Rnet_michael.noke onroutedevm…" at bounding box center [1171, 546] width 751 height 545
click at [435, 513] on div at bounding box center [402, 521] width 254 height 18
type input "OnRouteDevSIT_Group_3"
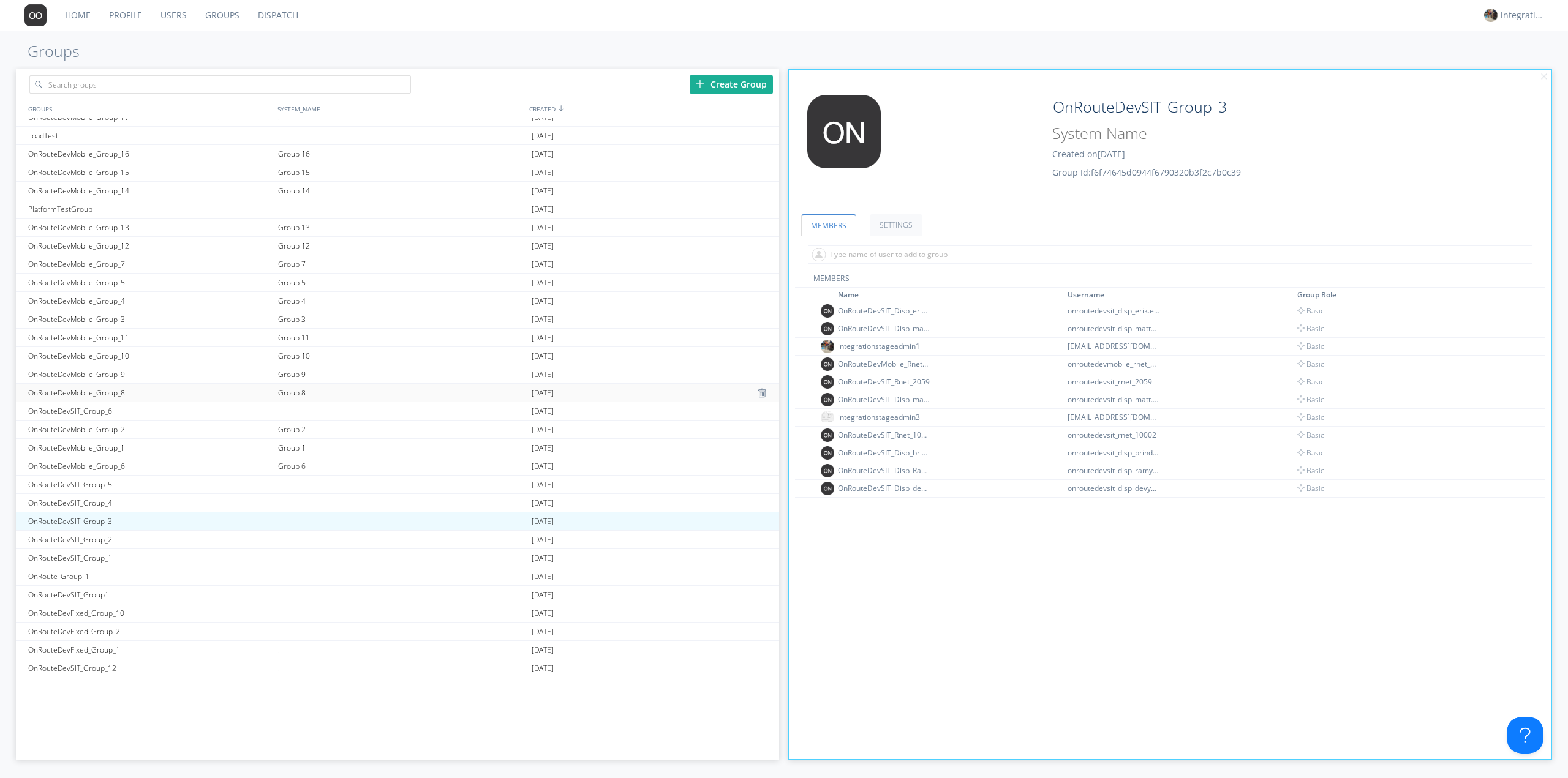
click at [455, 399] on div "Group 8" at bounding box center [402, 392] width 254 height 18
type input "OnRouteDevMobile_Group_8"
type input "Group 8"
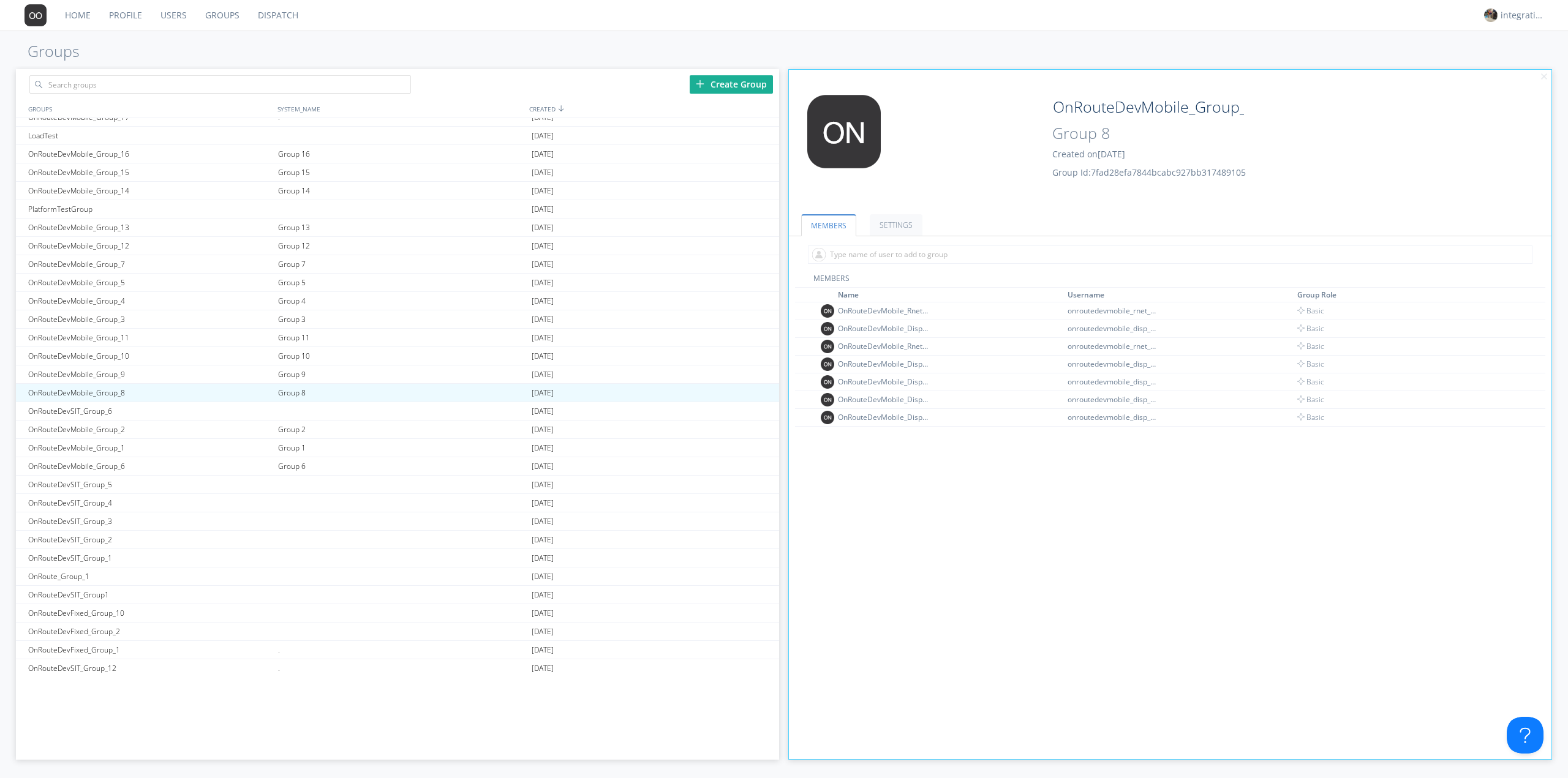
click at [1234, 497] on div "MEMBERS Name Username Group Role OnRouteDevMobile_Rnet_michael.noke onroutedevm…" at bounding box center [1171, 546] width 751 height 545
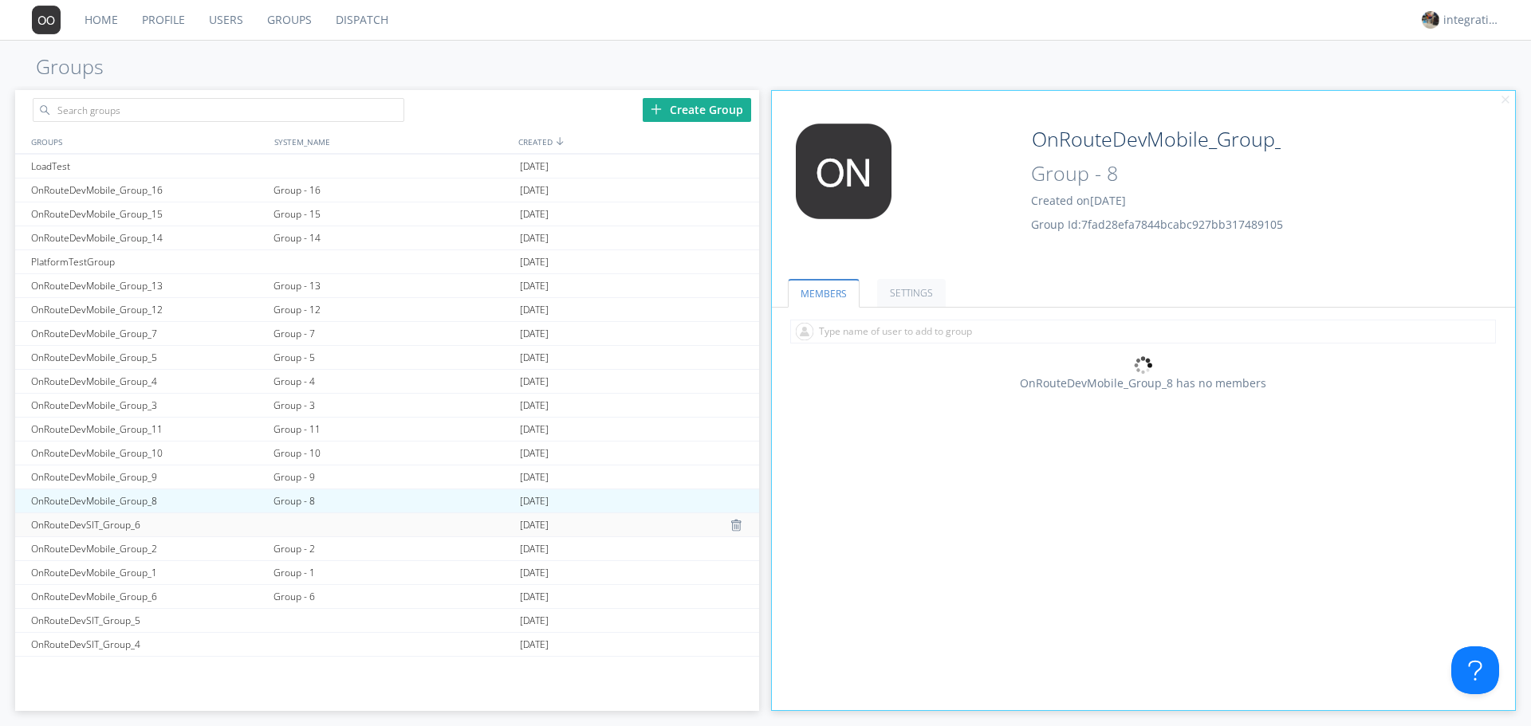
scroll to position [1054, 0]
click at [301, 596] on div "Group - 6" at bounding box center [393, 594] width 246 height 23
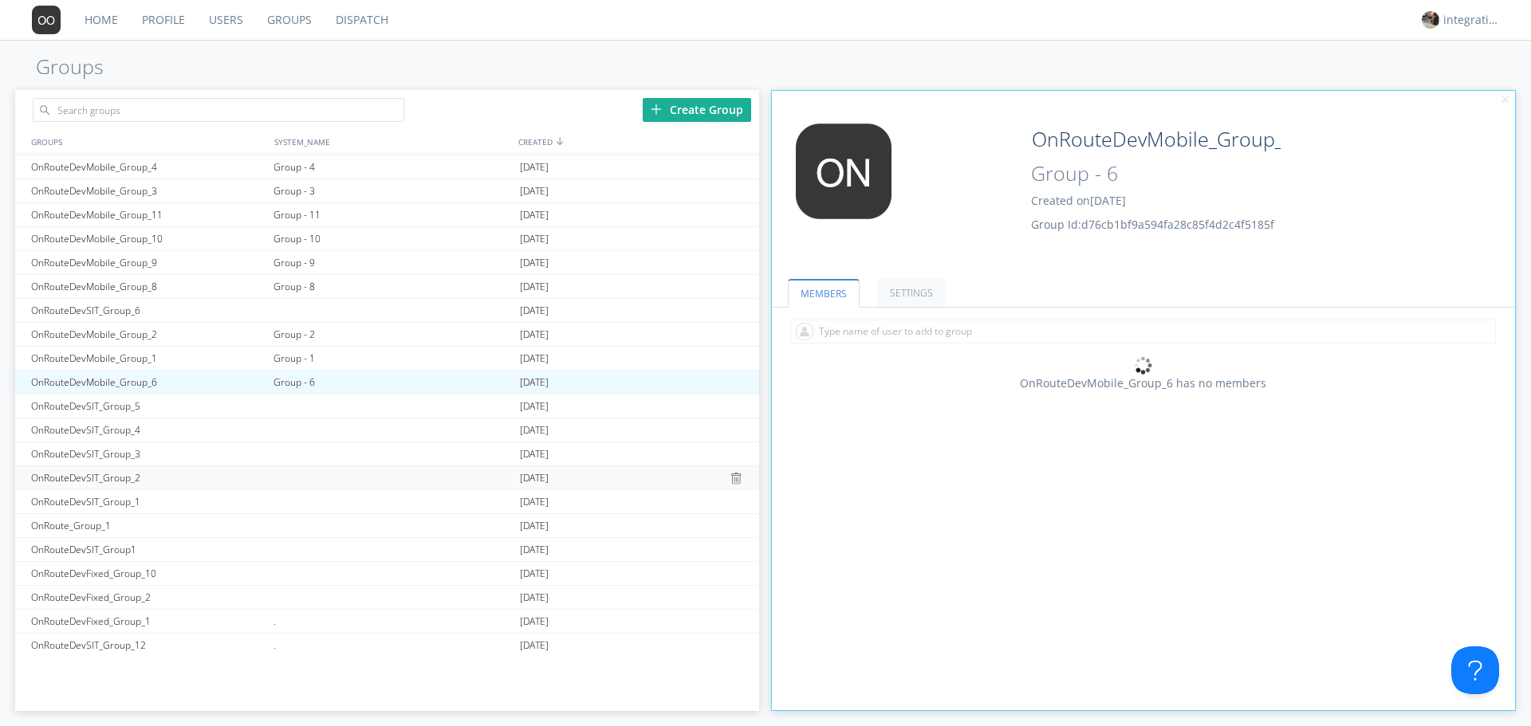
scroll to position [1267, 0]
